Goal: Task Accomplishment & Management: Complete application form

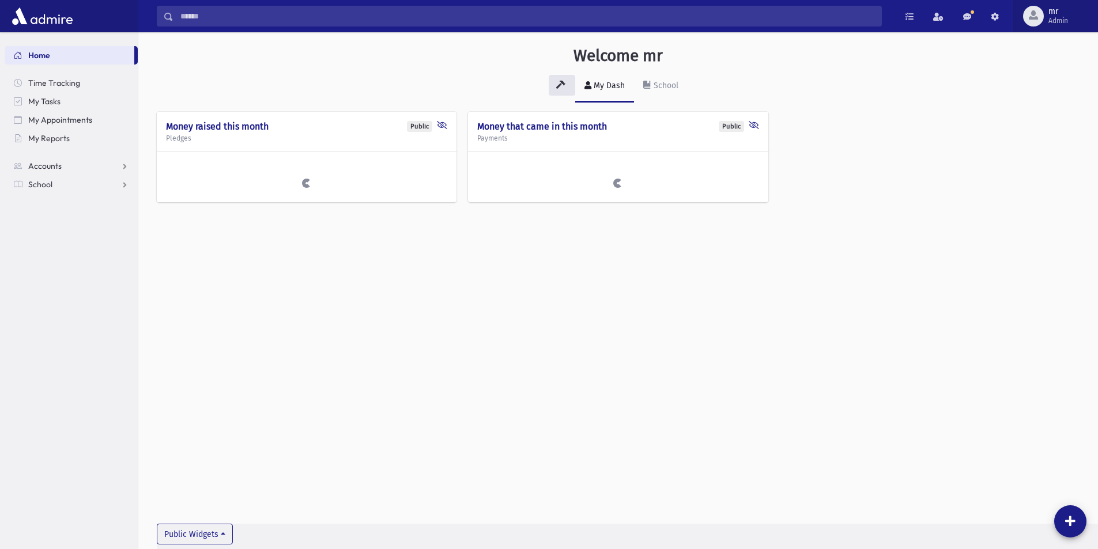
click at [1055, 18] on span "Admin" at bounding box center [1058, 20] width 20 height 9
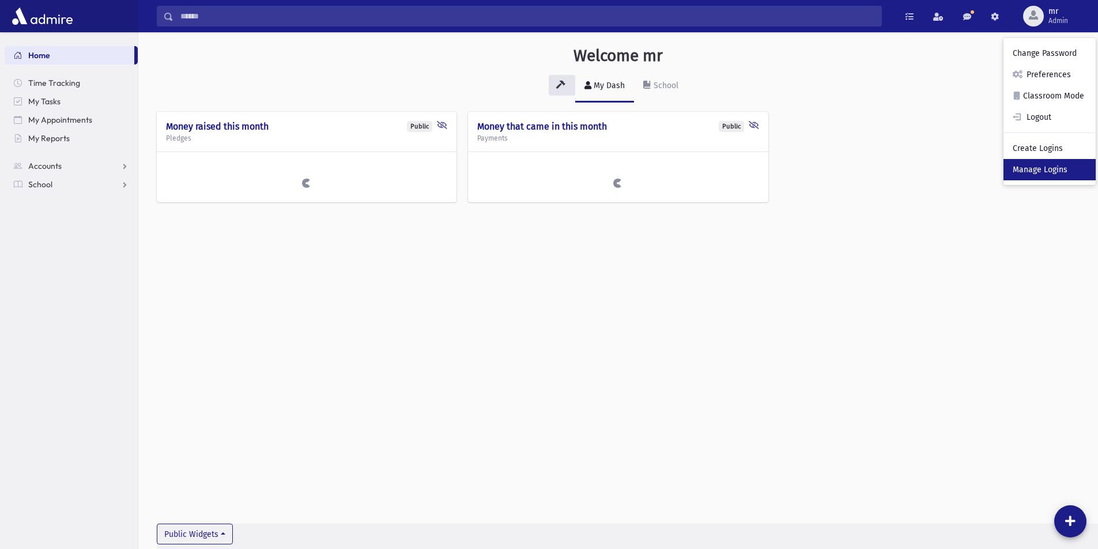
click at [1049, 175] on link "Manage Logins" at bounding box center [1049, 169] width 92 height 21
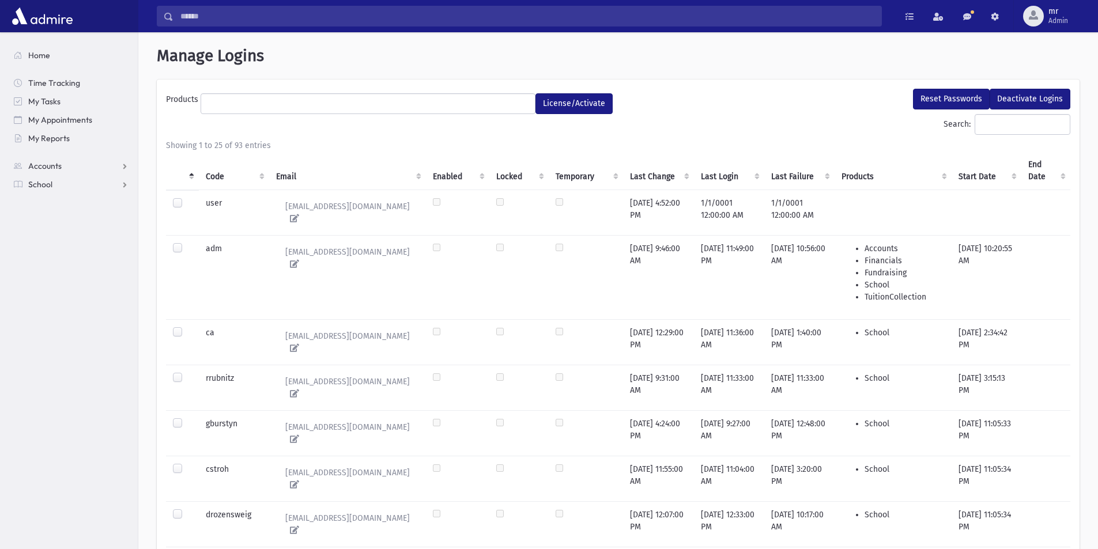
select select
click at [1007, 126] on input "Search:" at bounding box center [1023, 124] width 96 height 21
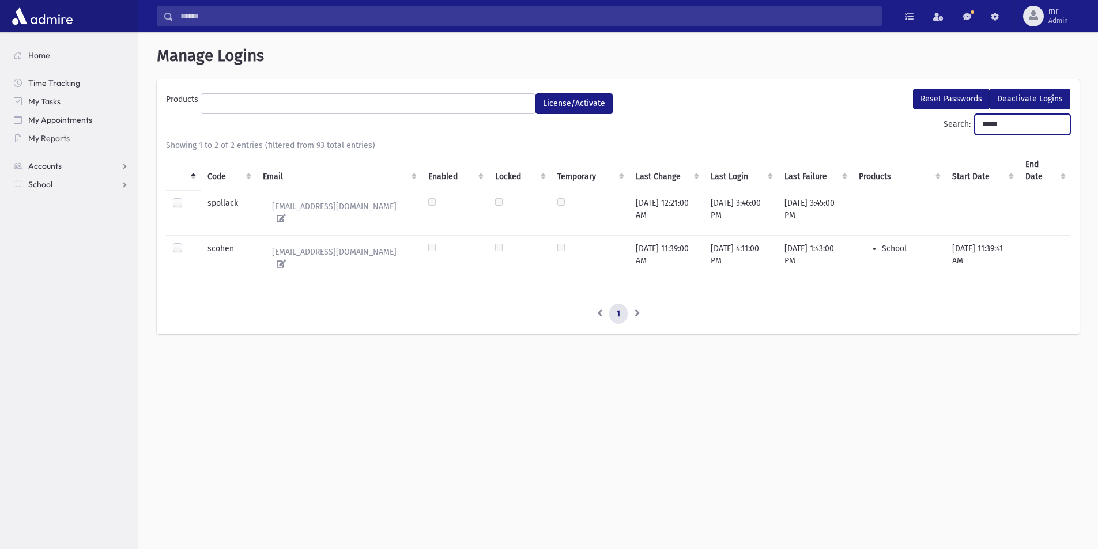
type input "*****"
click at [187, 243] on label at bounding box center [187, 243] width 0 height 0
click at [1053, 12] on span "mr" at bounding box center [1058, 11] width 20 height 9
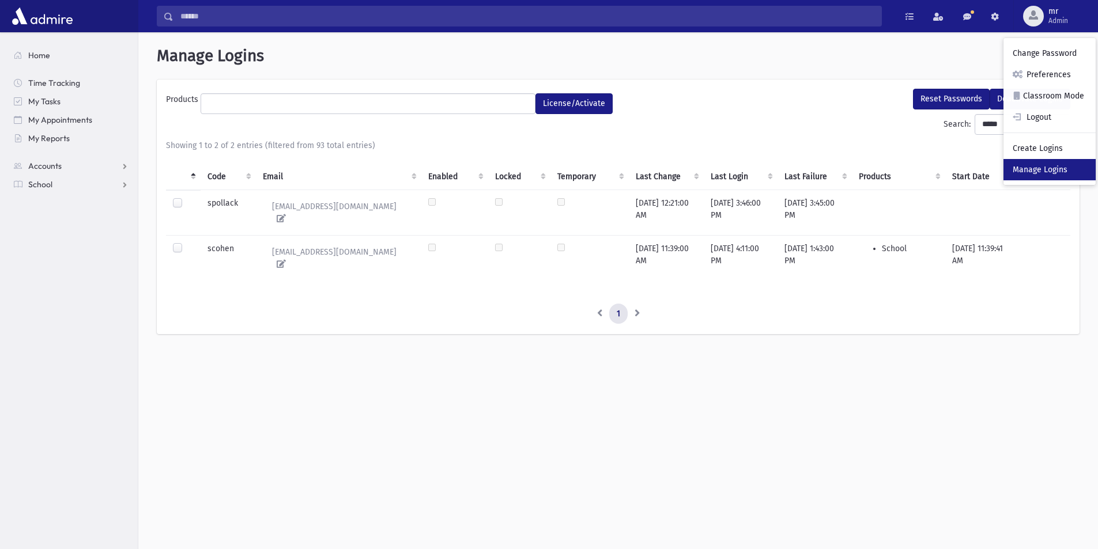
click at [1036, 170] on link "Manage Logins" at bounding box center [1049, 169] width 92 height 21
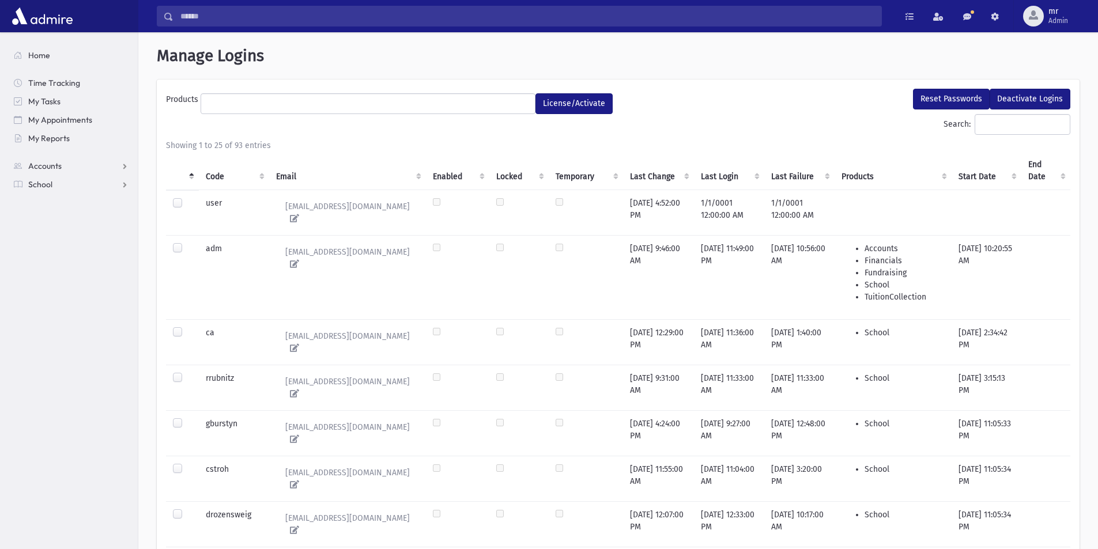
select select
click at [1047, 20] on span "mr [PERSON_NAME]" at bounding box center [1063, 16] width 38 height 18
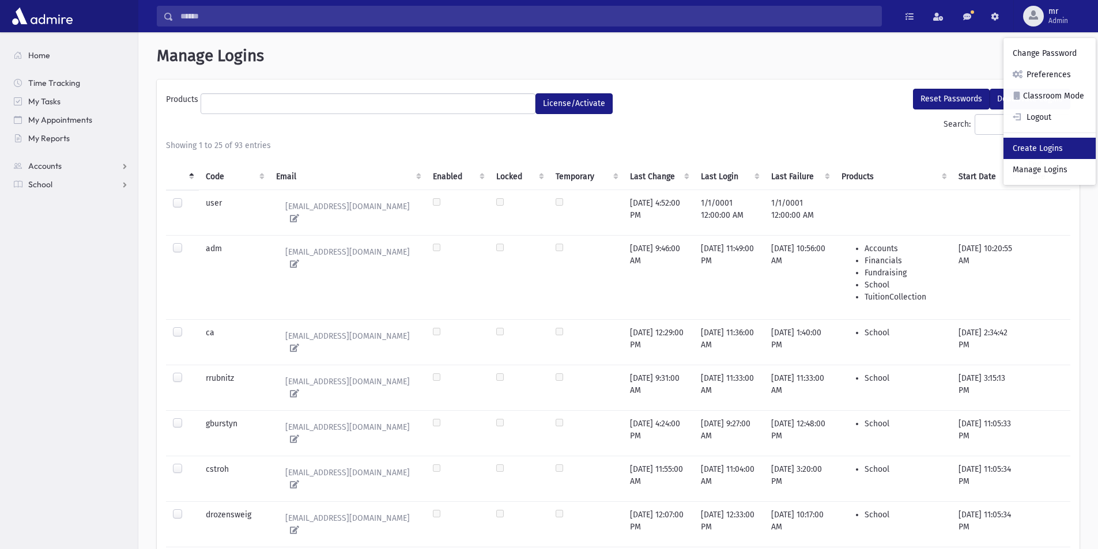
click at [1032, 150] on link "Create Logins" at bounding box center [1049, 148] width 92 height 21
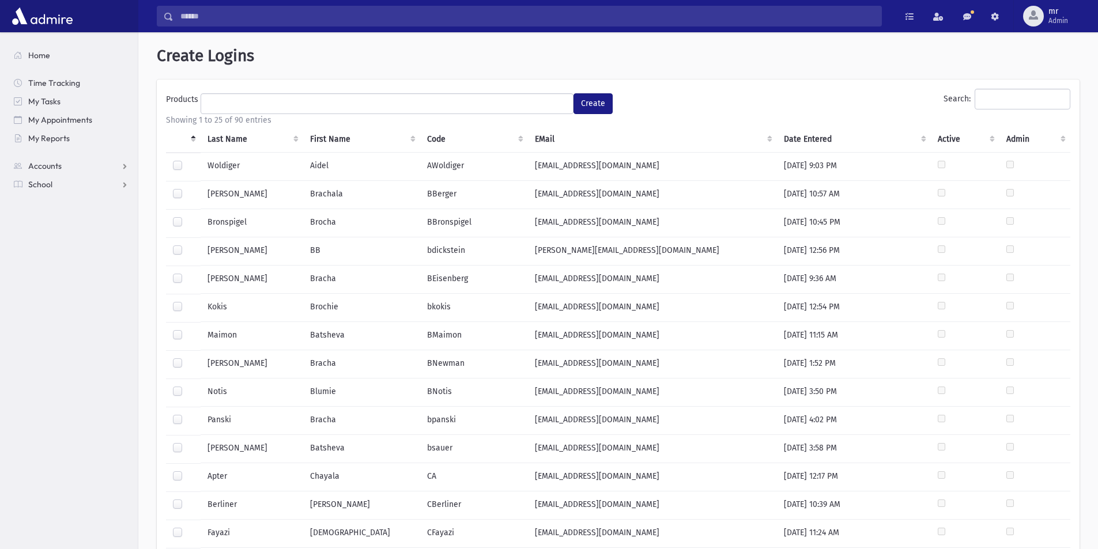
click at [187, 160] on label at bounding box center [187, 160] width 0 height 0
click at [346, 103] on ul at bounding box center [387, 102] width 372 height 17
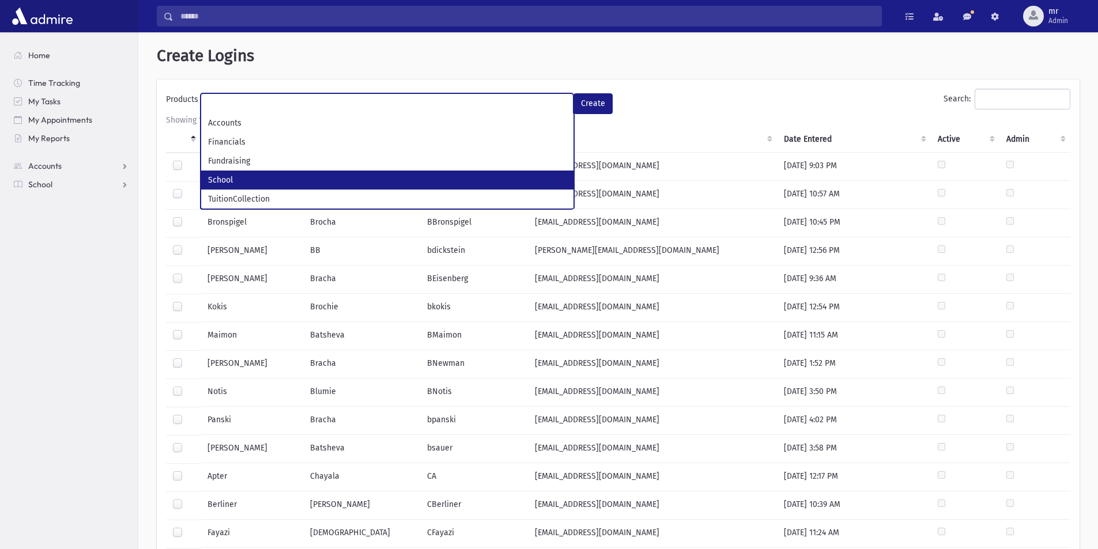
select select "*"
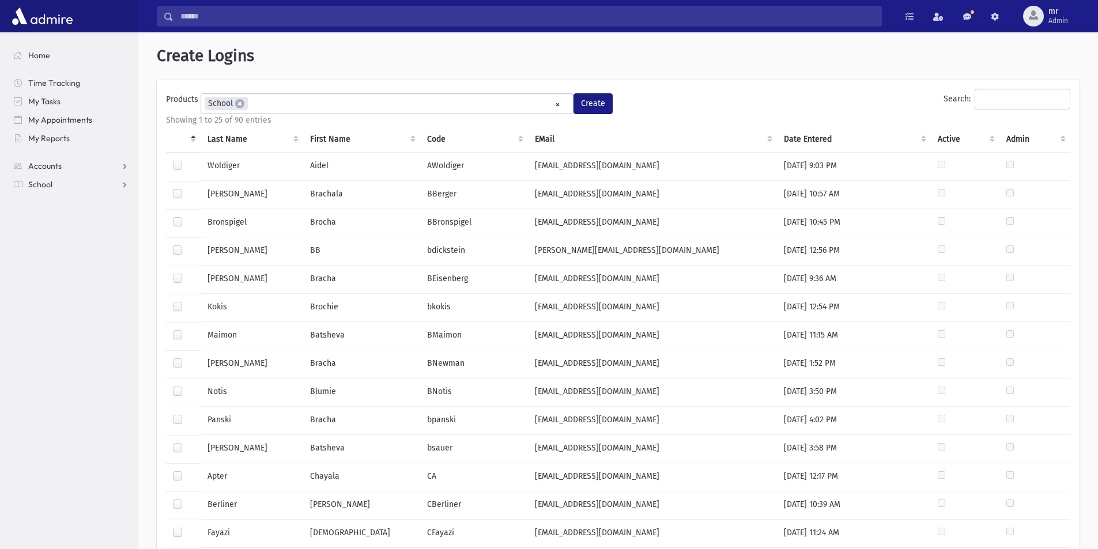
click at [718, 96] on div "Search:" at bounding box center [847, 101] width 447 height 25
click at [60, 140] on span "My Reports" at bounding box center [48, 138] width 41 height 10
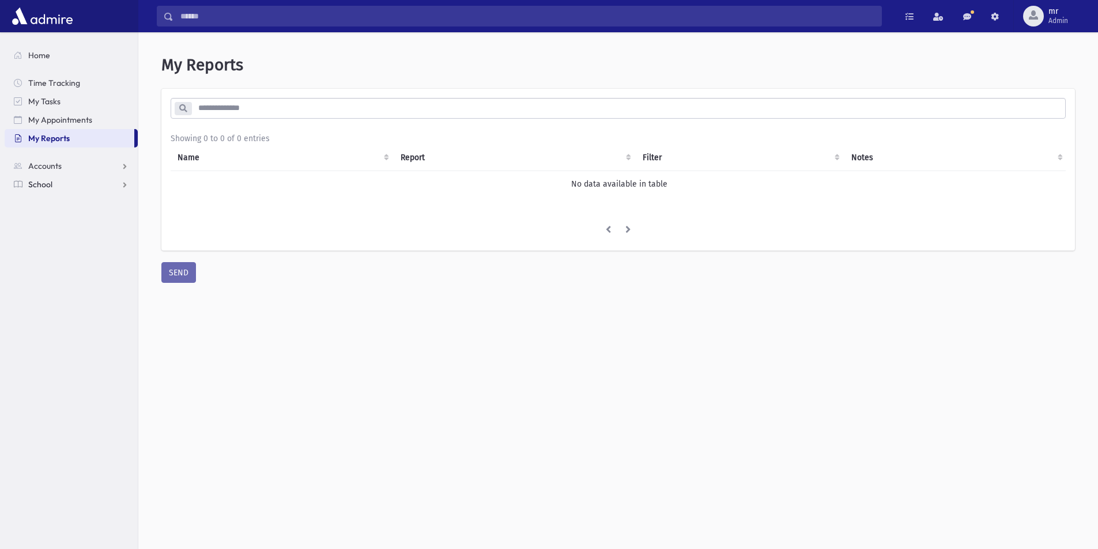
click at [48, 184] on span "School" at bounding box center [40, 184] width 24 height 10
click at [77, 331] on span "Report Cards" at bounding box center [59, 332] width 49 height 10
click at [59, 349] on span "Entry" at bounding box center [54, 350] width 20 height 10
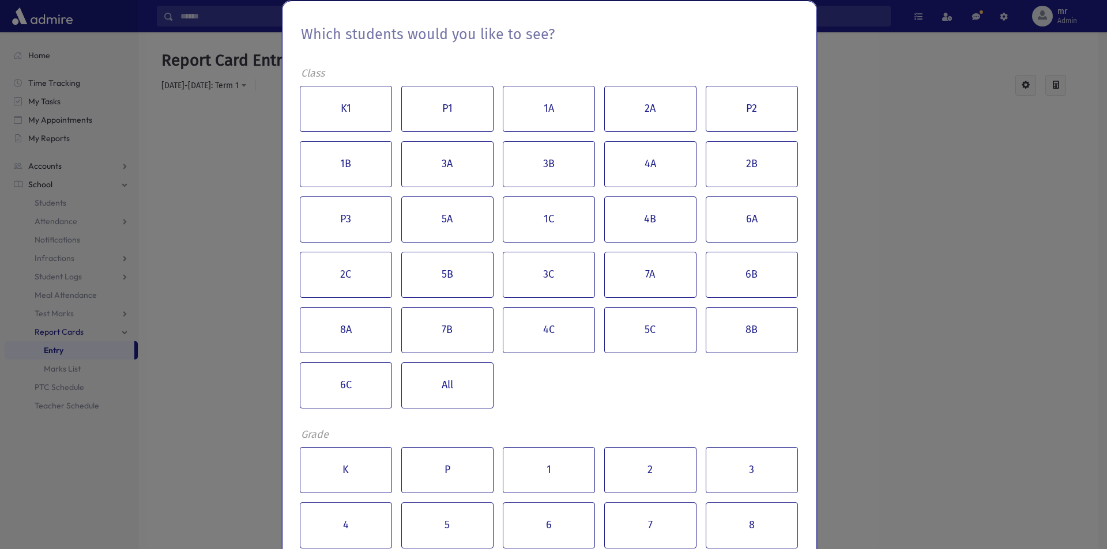
scroll to position [85, 0]
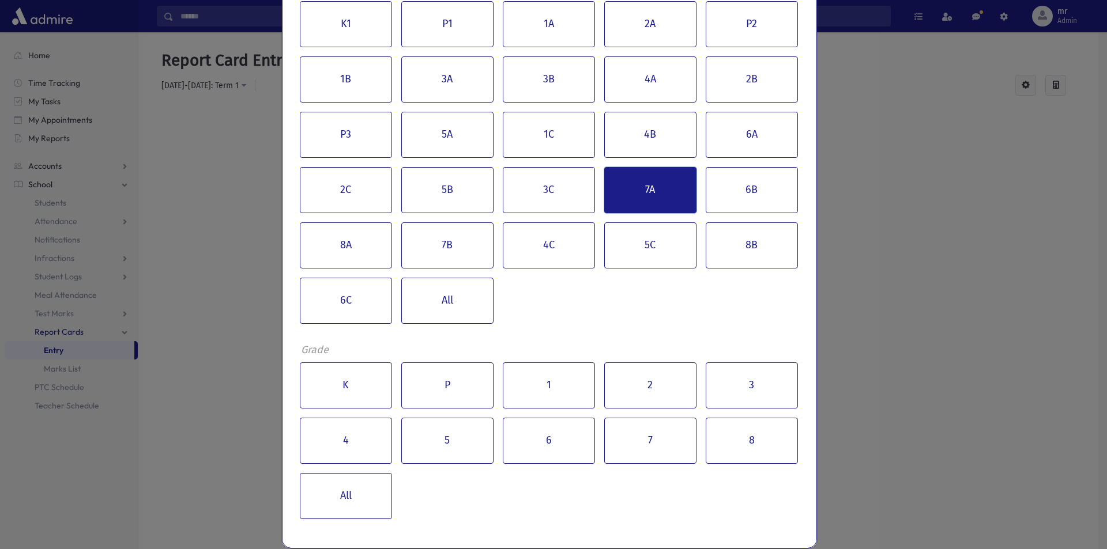
click at [663, 191] on button "7A" at bounding box center [650, 190] width 92 height 46
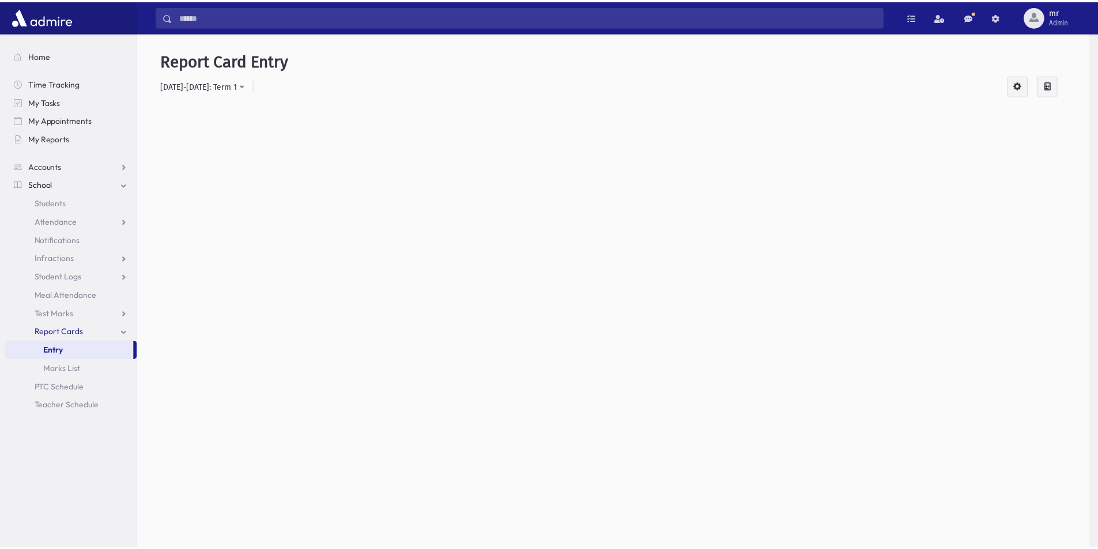
scroll to position [0, 0]
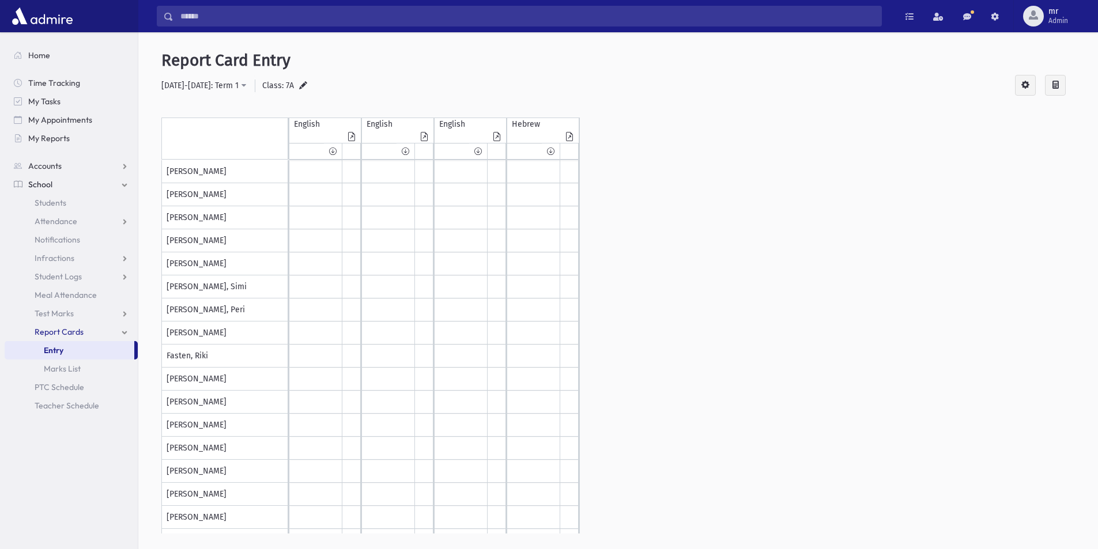
click at [296, 85] on div at bounding box center [303, 86] width 14 height 21
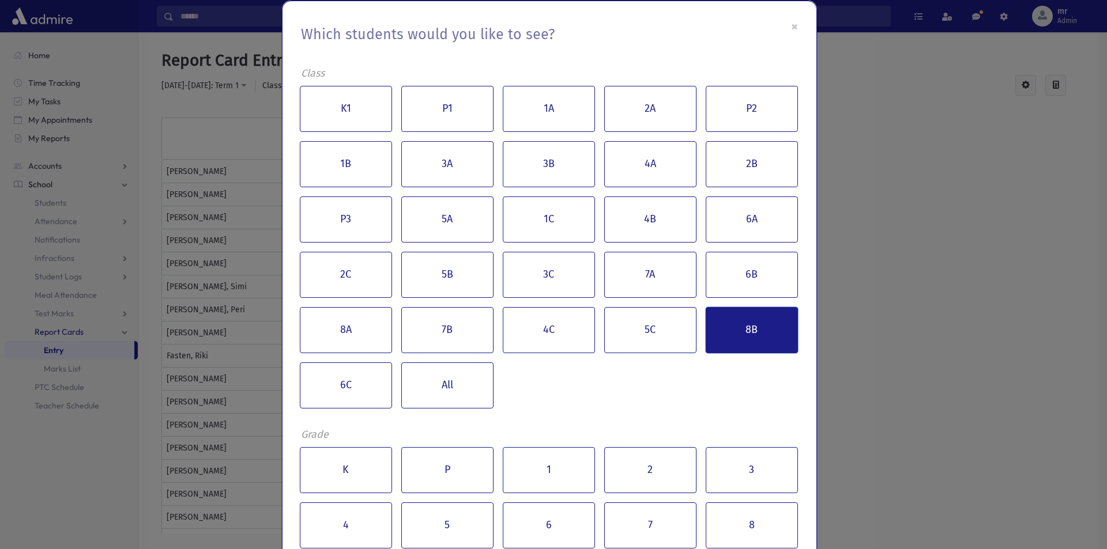
click at [750, 334] on button "8B" at bounding box center [751, 330] width 92 height 46
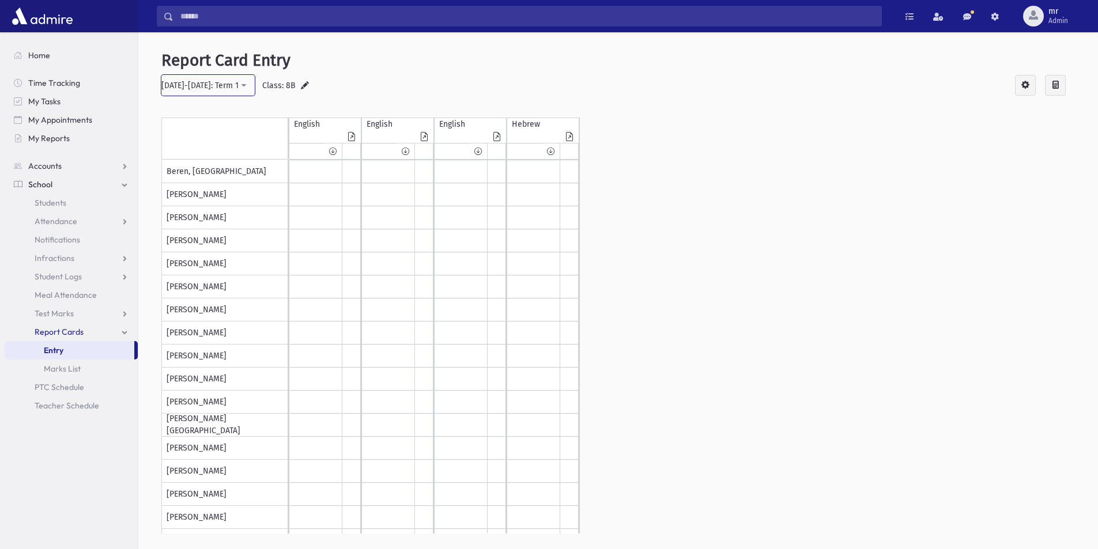
click at [188, 85] on div "2025-2026: Term 1" at bounding box center [199, 86] width 77 height 12
click at [459, 81] on div "**********" at bounding box center [617, 86] width 913 height 22
click at [282, 85] on div "Class: 8B" at bounding box center [287, 86] width 50 height 21
click at [301, 85] on icon at bounding box center [305, 86] width 8 height 10
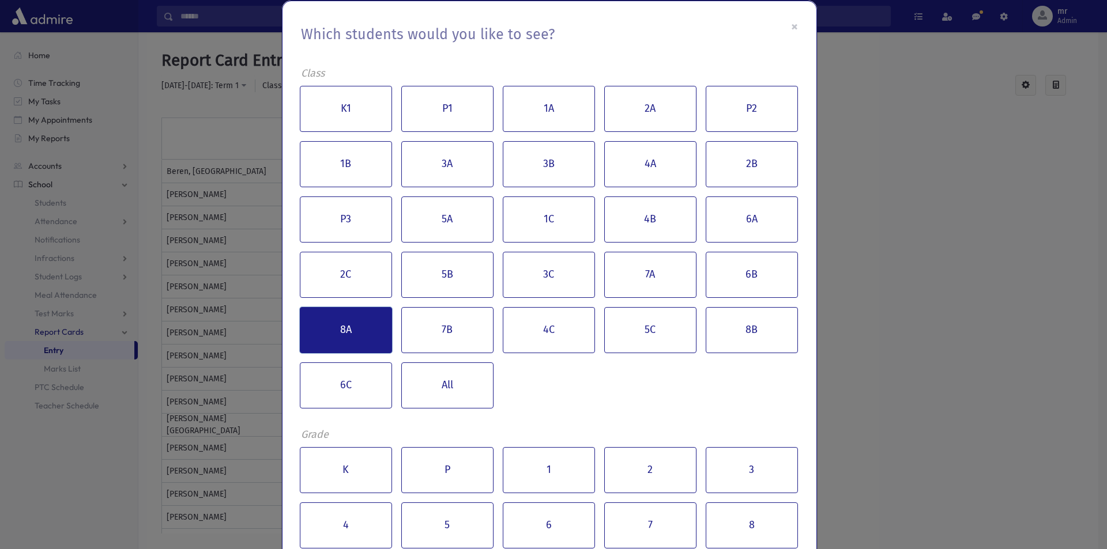
click at [349, 344] on button "8A" at bounding box center [346, 330] width 92 height 46
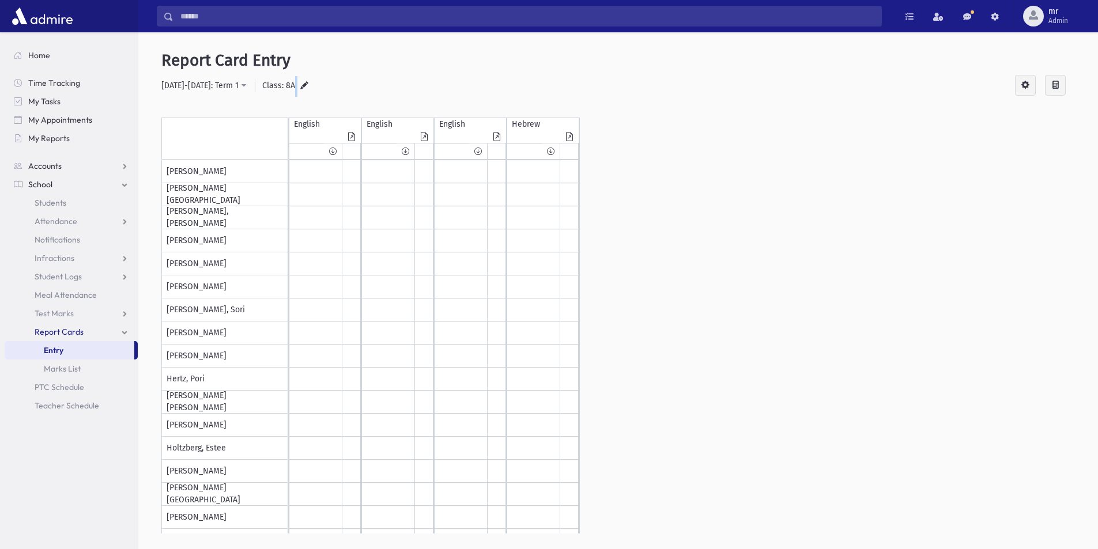
click at [300, 86] on icon at bounding box center [304, 86] width 8 height 10
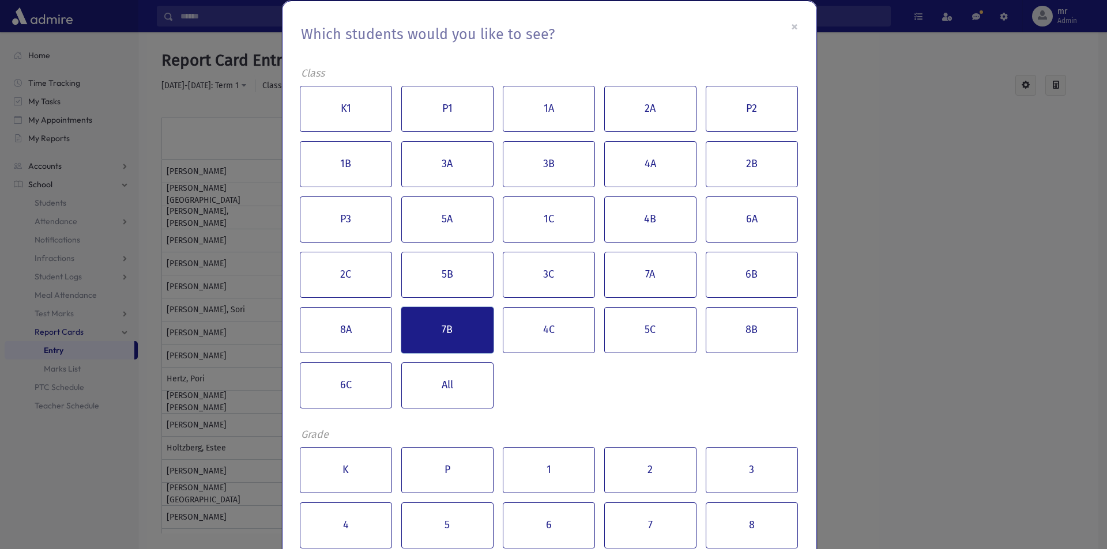
click at [457, 323] on button "7B" at bounding box center [447, 330] width 92 height 46
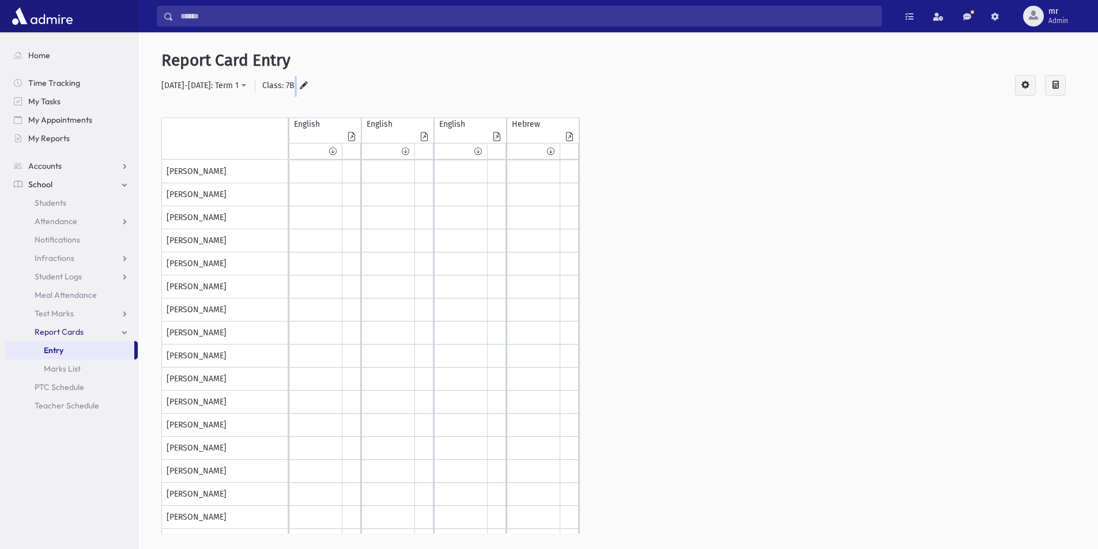
click at [300, 85] on icon at bounding box center [304, 86] width 8 height 10
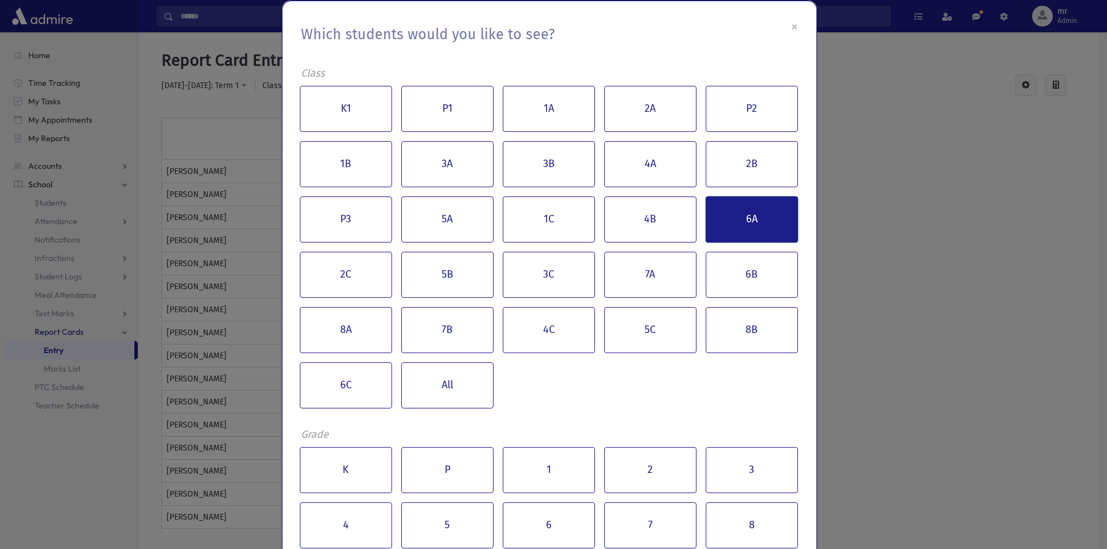
click at [719, 225] on button "6A" at bounding box center [751, 220] width 92 height 46
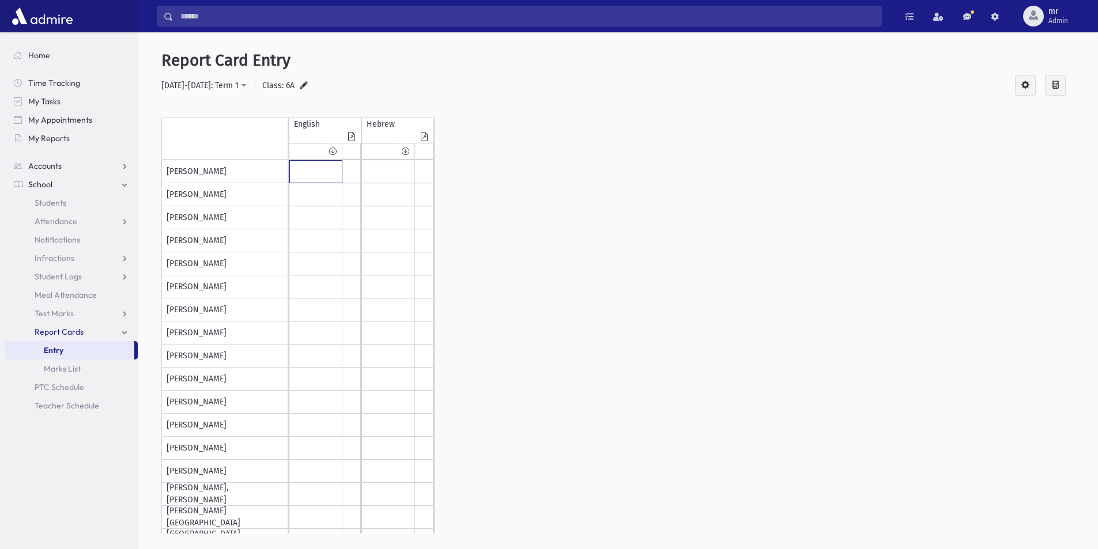
click at [308, 174] on input "text" at bounding box center [316, 172] width 52 height 22
click at [349, 175] on input "text" at bounding box center [351, 172] width 18 height 22
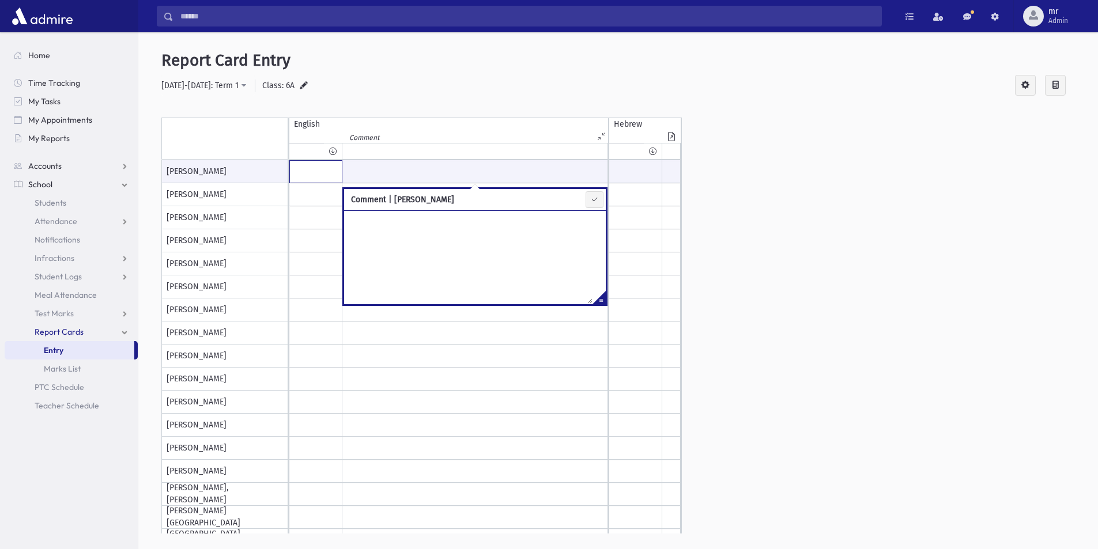
click at [327, 175] on input "text" at bounding box center [316, 172] width 52 height 22
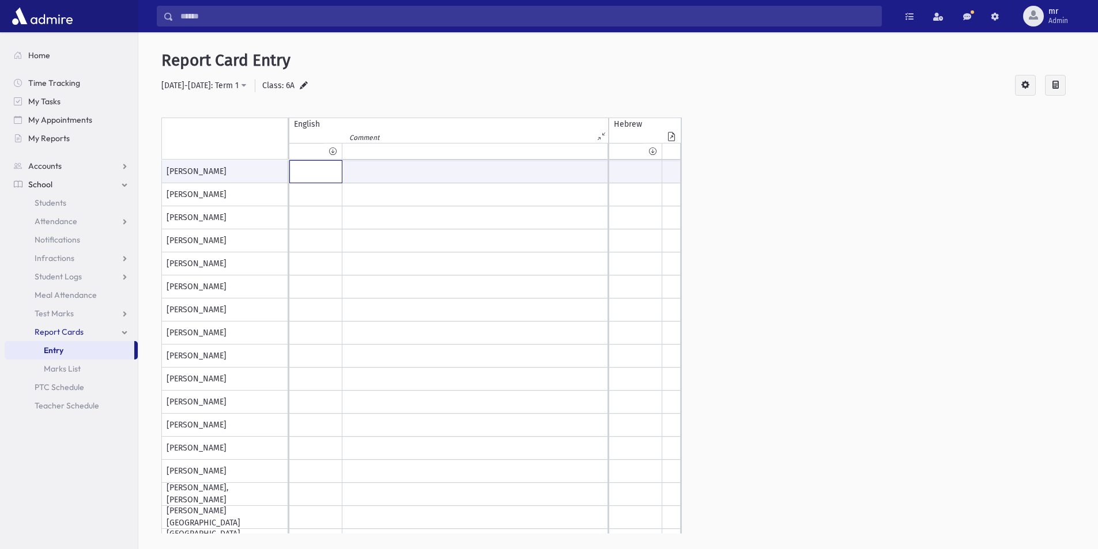
type input "*"
drag, startPoint x: 314, startPoint y: 176, endPoint x: 269, endPoint y: 188, distance: 46.2
click at [269, 188] on div "Blaustein, Batzion Cohen, Hadassah Dyckman, Shalva Egert, Esther Einhorn, Mindy…" at bounding box center [617, 346] width 913 height 373
click at [854, 270] on div "Blaustein, Batzion Cohen, Hadassah Dyckman, Shalva Egert, Esther Einhorn, Mindy…" at bounding box center [617, 346] width 913 height 373
click at [863, 283] on div "Blaustein, Batzion Cohen, Hadassah Dyckman, Shalva Egert, Esther Einhorn, Mindy…" at bounding box center [617, 346] width 913 height 373
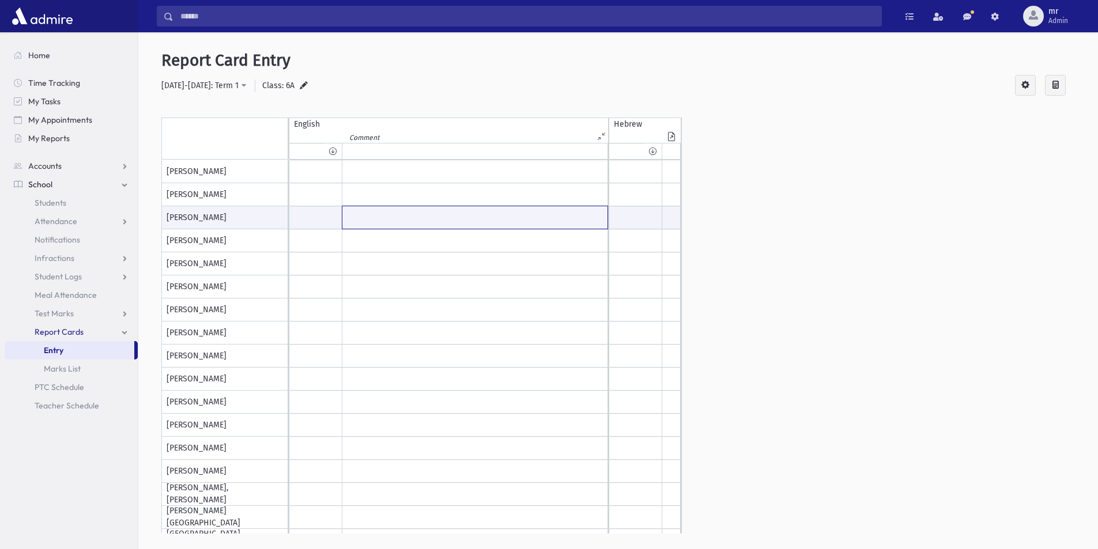
click at [502, 212] on input "text" at bounding box center [474, 217] width 265 height 22
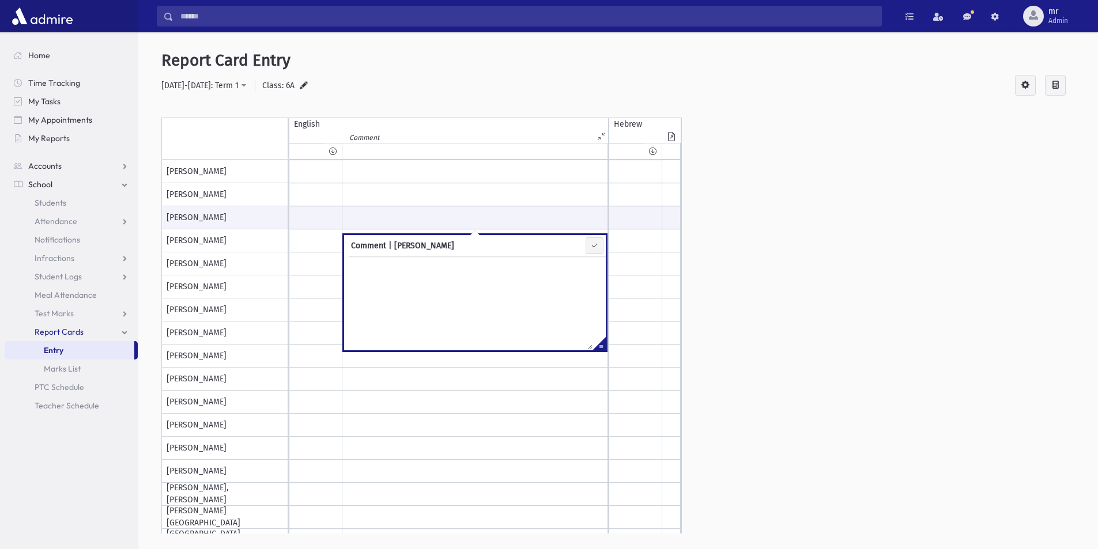
click at [857, 279] on div "Blaustein, Batzion Cohen, Hadassah Dyckman, Shalva Egert, Esther Einhorn, Mindy…" at bounding box center [617, 346] width 913 height 373
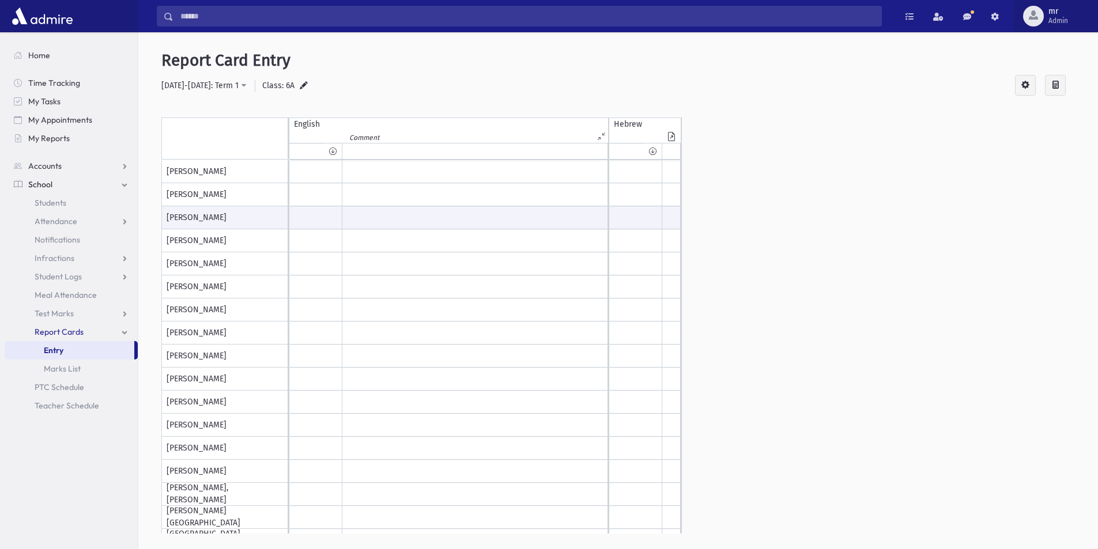
click at [1080, 15] on span "mr Admin" at bounding box center [1063, 16] width 38 height 18
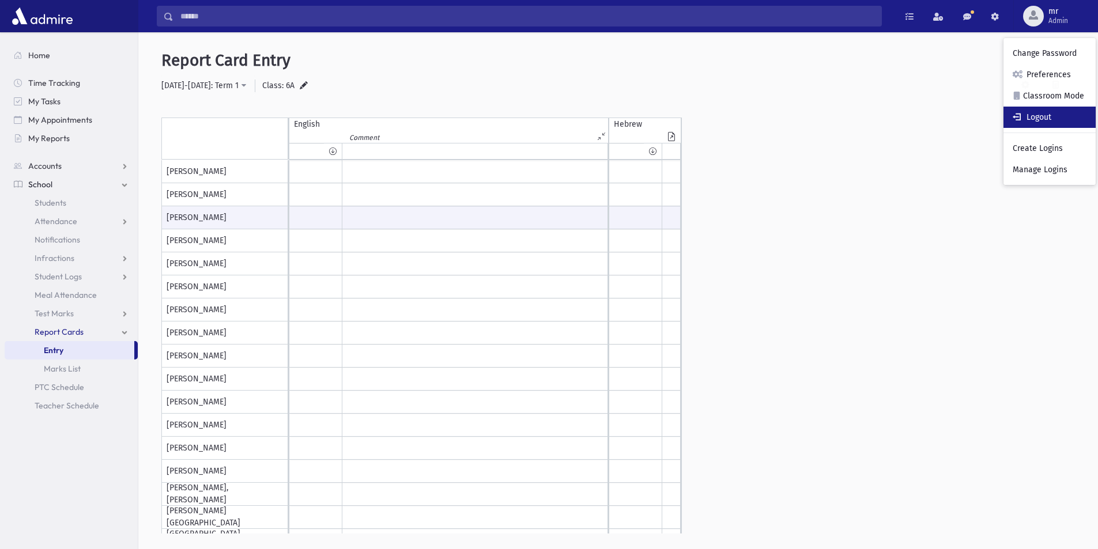
click at [1036, 113] on link "Logout" at bounding box center [1049, 117] width 92 height 21
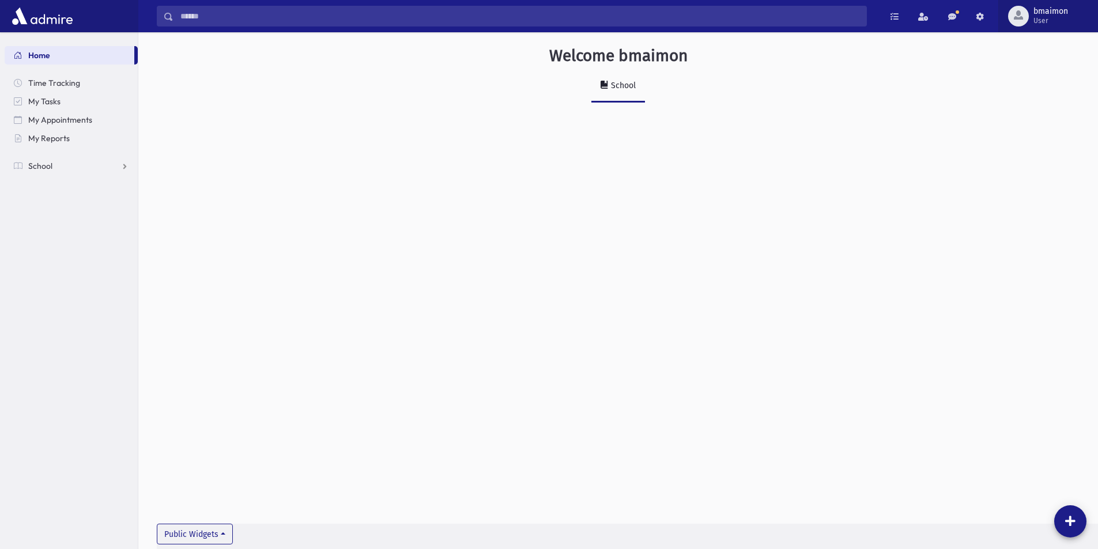
click at [1043, 21] on span "User" at bounding box center [1050, 20] width 35 height 9
click at [523, 222] on div "Welcome bmaimon School Public Widgets" at bounding box center [618, 290] width 960 height 517
click at [59, 168] on link "School" at bounding box center [71, 166] width 133 height 18
click at [75, 315] on span "Report Cards" at bounding box center [59, 313] width 49 height 10
click at [52, 333] on span "Entry" at bounding box center [54, 332] width 20 height 10
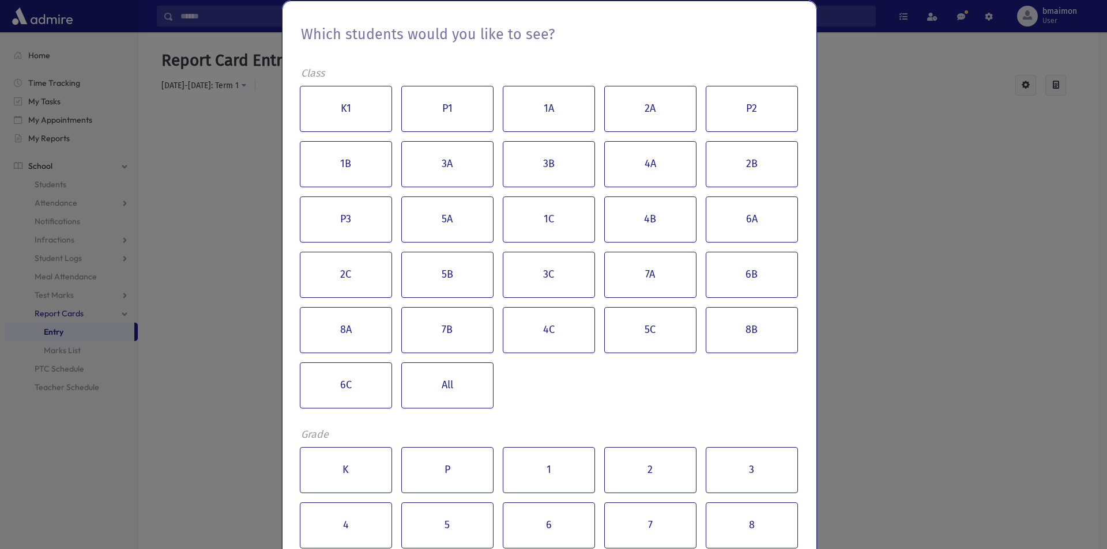
click at [1010, 286] on div "Which students would you like to see? Class K1 P1 1A 2A P2 1B 3A 3B 4A 2B P3 5A…" at bounding box center [553, 274] width 1107 height 549
click at [870, 141] on div "Which students would you like to see? Class K1 P1 1A 2A P2 1B 3A 3B 4A 2B P3 5A…" at bounding box center [553, 274] width 1107 height 549
click at [157, 105] on div "Which students would you like to see? Class K1 P1 1A 2A P2 1B 3A 3B 4A 2B P3 5A…" at bounding box center [553, 274] width 1107 height 549
click at [873, 424] on div "Which students would you like to see? Class K1 P1 1A 2A P2 1B 3A 3B 4A 2B P3 5A…" at bounding box center [553, 274] width 1107 height 549
click at [352, 104] on button "K1" at bounding box center [346, 109] width 92 height 46
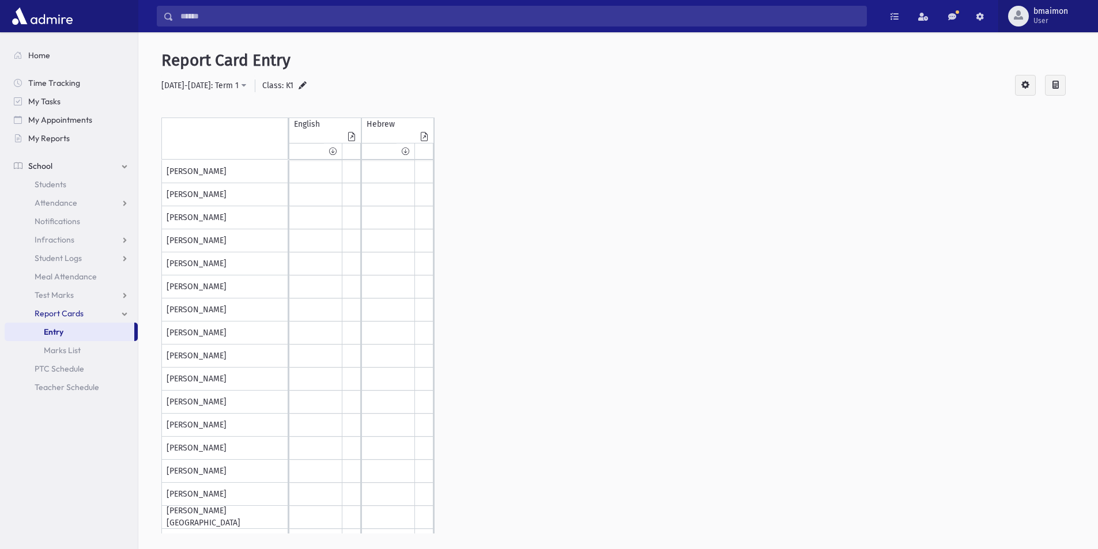
click at [1054, 17] on span "User" at bounding box center [1050, 20] width 35 height 9
click at [806, 266] on div "Birnbaum, Esther Braun, Shevy Flohr, Yehudis Gellis, Tova Goldberg, Rochel Leah…" at bounding box center [617, 346] width 913 height 373
click at [1049, 17] on span "User" at bounding box center [1050, 20] width 35 height 9
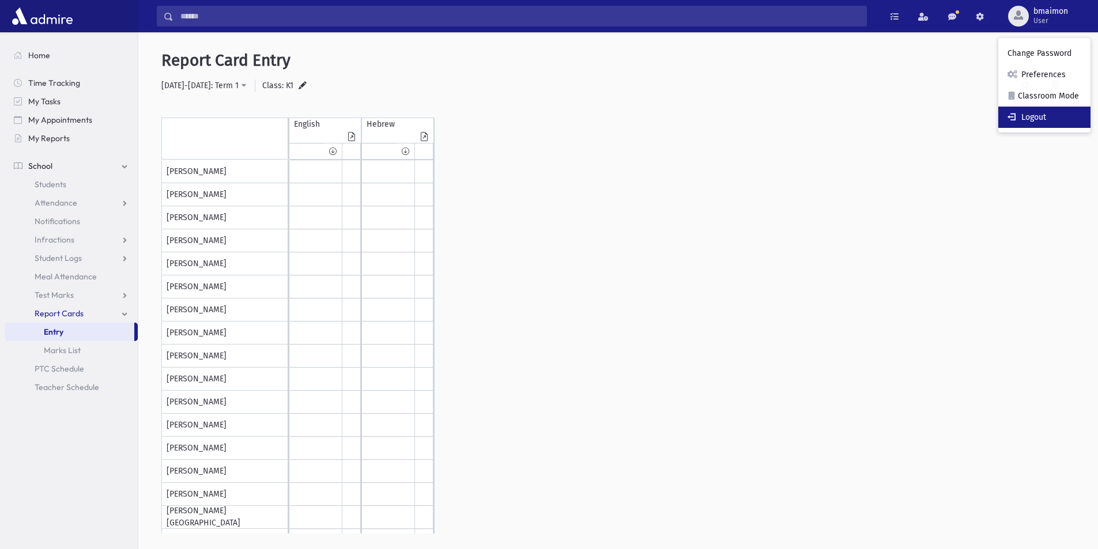
click at [1050, 119] on link "Logout" at bounding box center [1044, 117] width 92 height 21
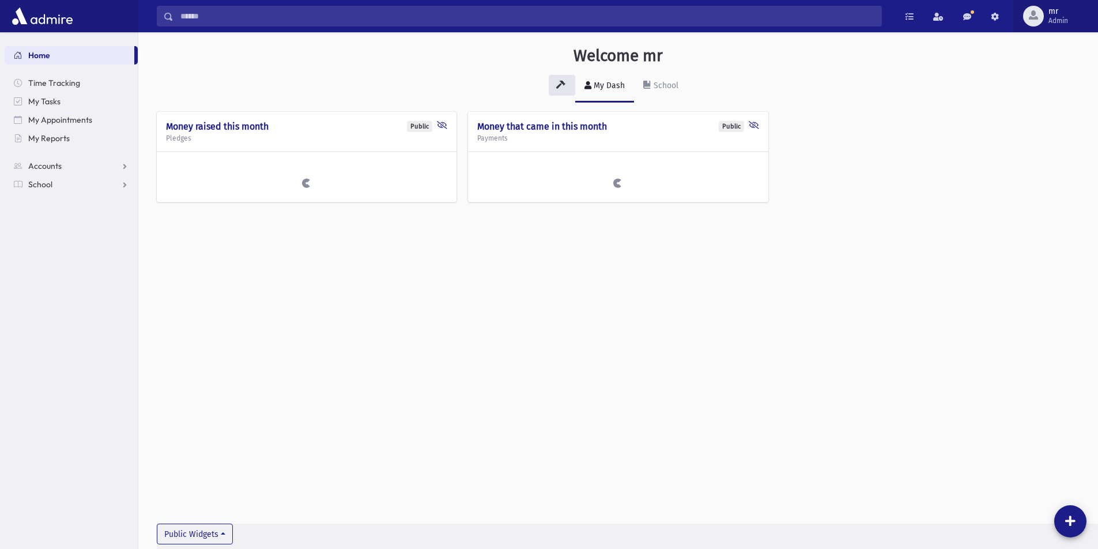
click at [1055, 17] on span "Admin" at bounding box center [1058, 20] width 20 height 9
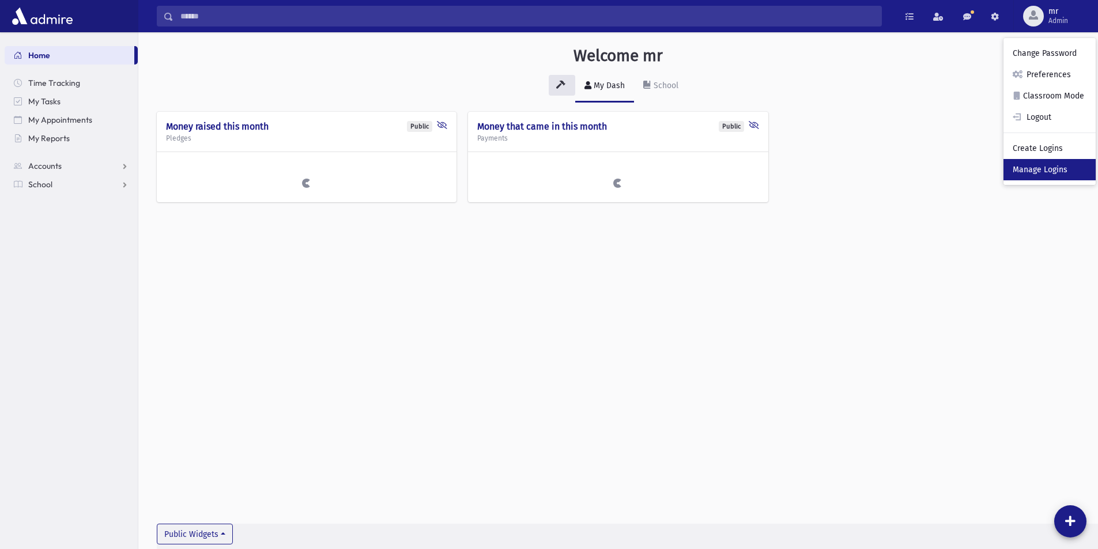
click at [1048, 166] on link "Manage Logins" at bounding box center [1049, 169] width 92 height 21
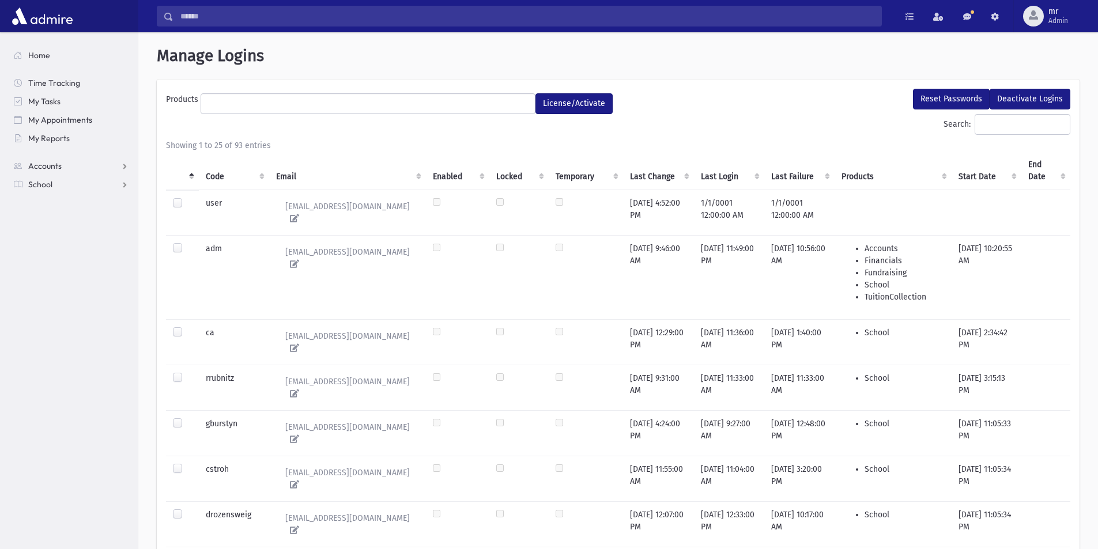
select select
click at [1018, 120] on input "Search:" at bounding box center [1023, 124] width 96 height 21
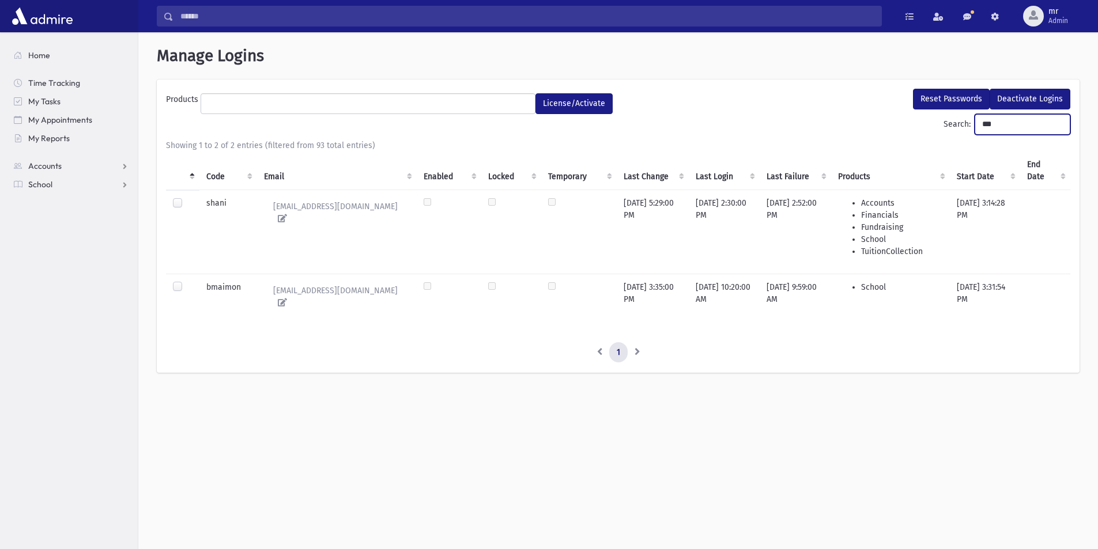
type input "***"
click at [187, 281] on label at bounding box center [187, 281] width 0 height 0
click at [388, 105] on ul at bounding box center [368, 102] width 334 height 17
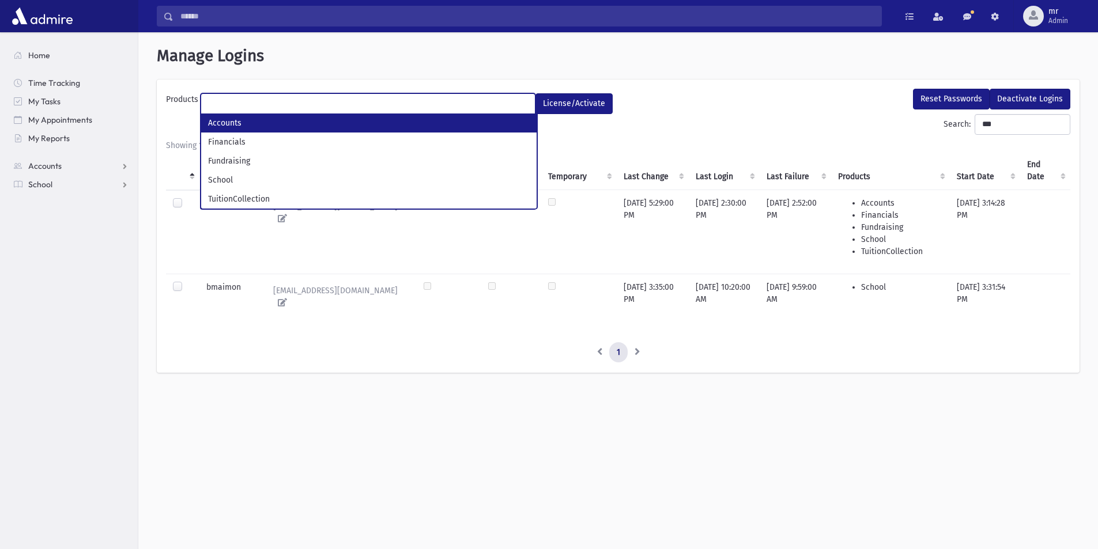
click at [829, 120] on div "Search: ***" at bounding box center [618, 126] width 904 height 25
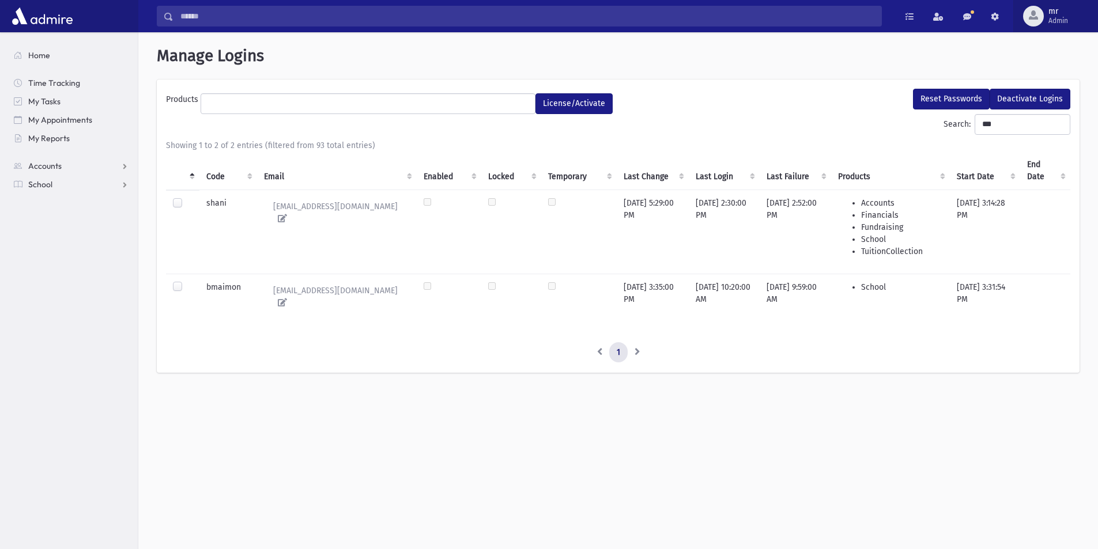
click at [1063, 18] on span "Admin" at bounding box center [1058, 20] width 20 height 9
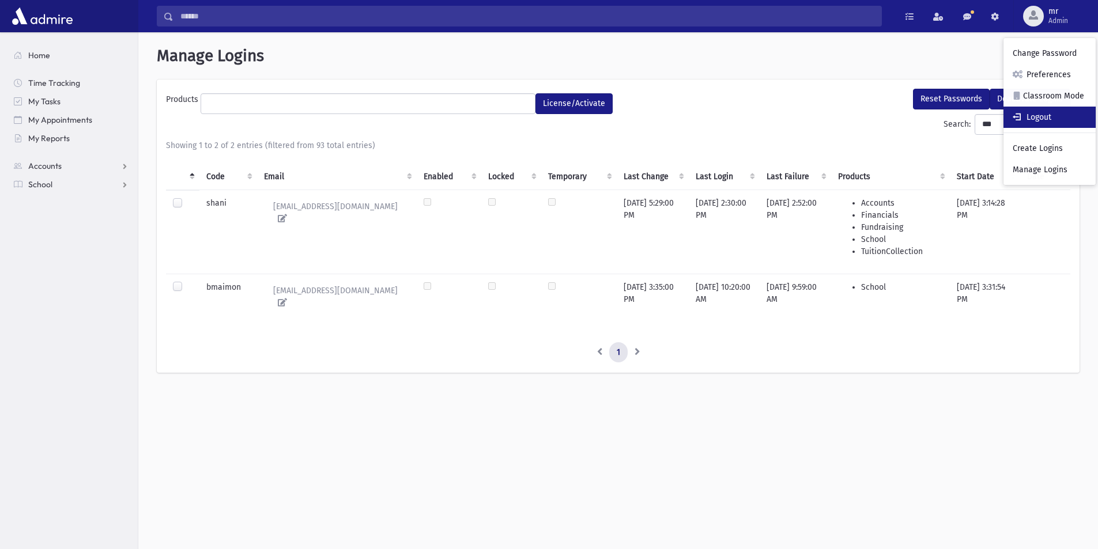
click at [1044, 118] on link "Logout" at bounding box center [1049, 117] width 92 height 21
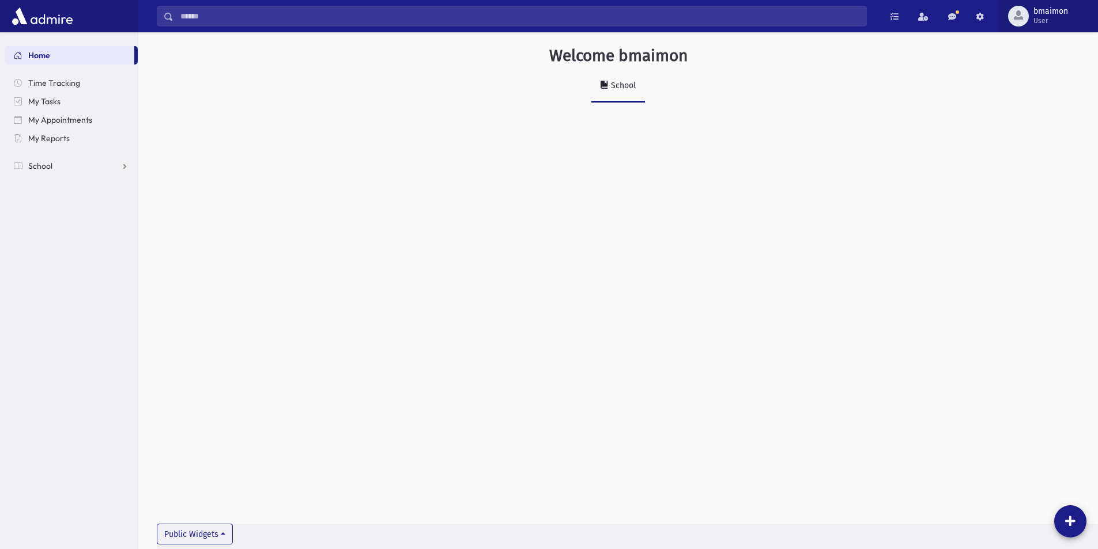
click at [1067, 14] on span "bmaimon" at bounding box center [1050, 11] width 35 height 9
click at [602, 247] on div "Welcome bmaimon School Public Widgets" at bounding box center [618, 290] width 960 height 517
